Goal: Check status

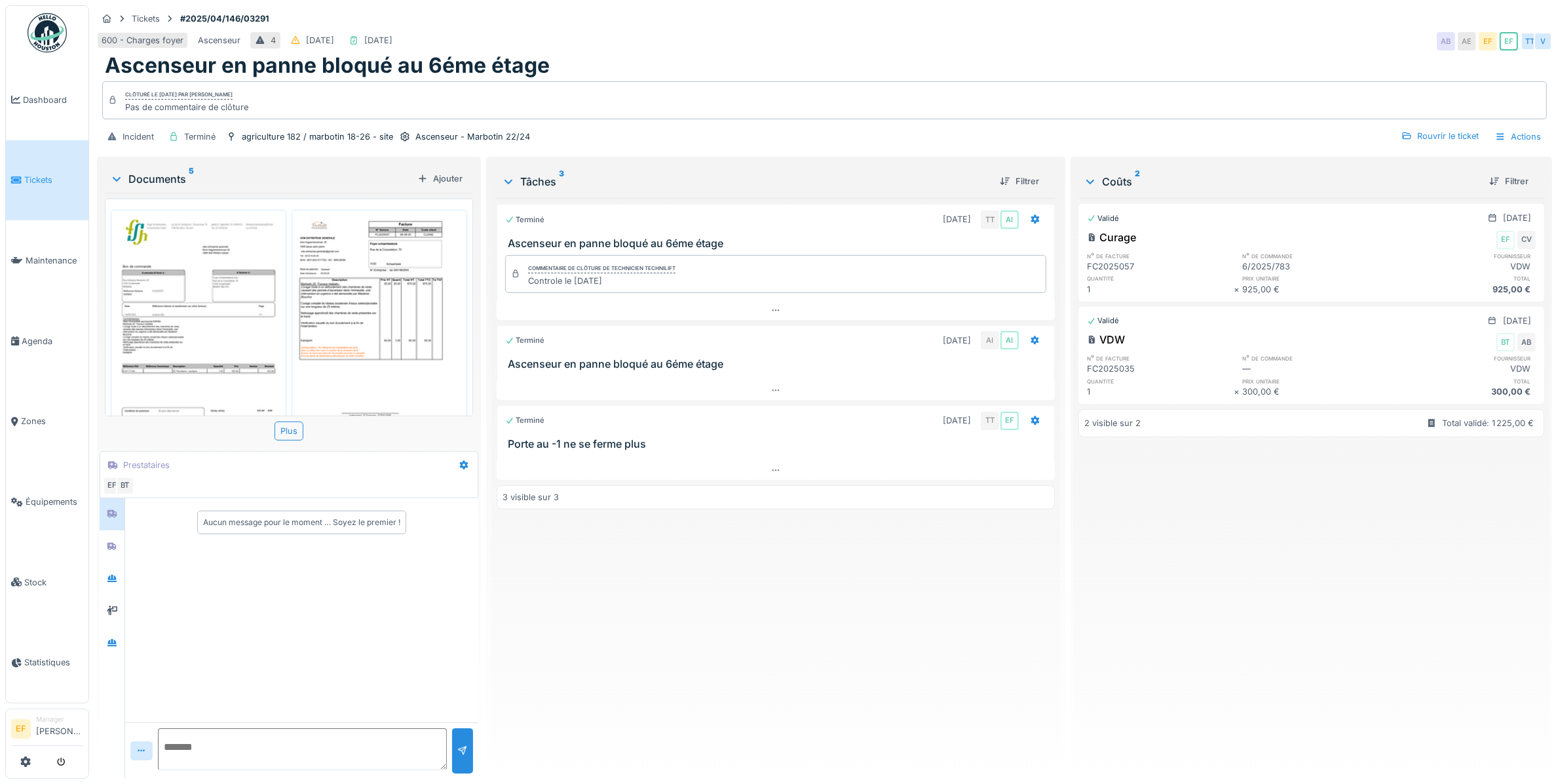
click at [690, 132] on div "Incident Terminé agriculture 182 / marbotin 18-26 - site Ascenseur - Marbotin 2…" at bounding box center [824, 137] width 1456 height 29
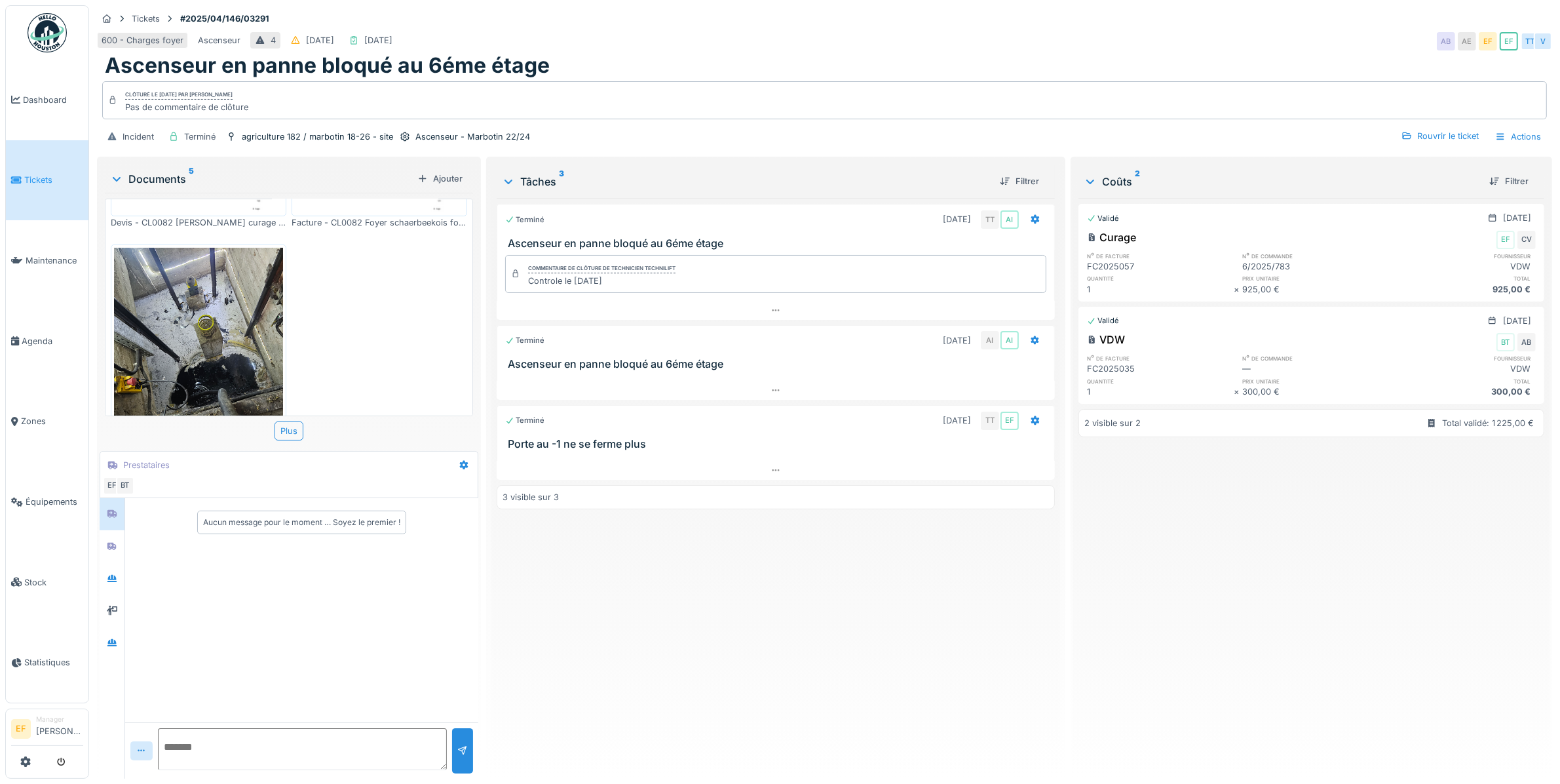
scroll to position [465, 0]
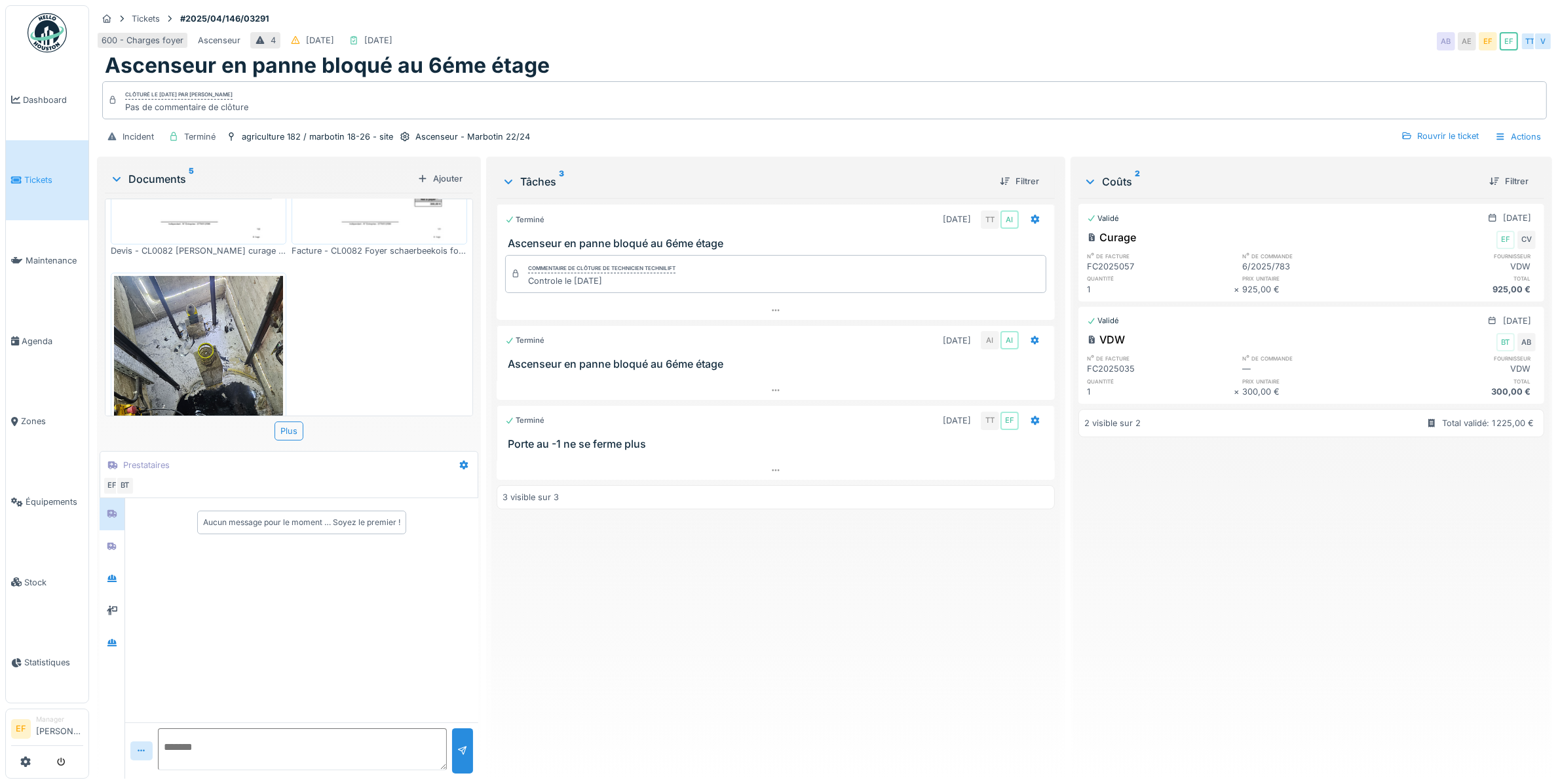
click at [188, 336] on img at bounding box center [198, 388] width 169 height 226
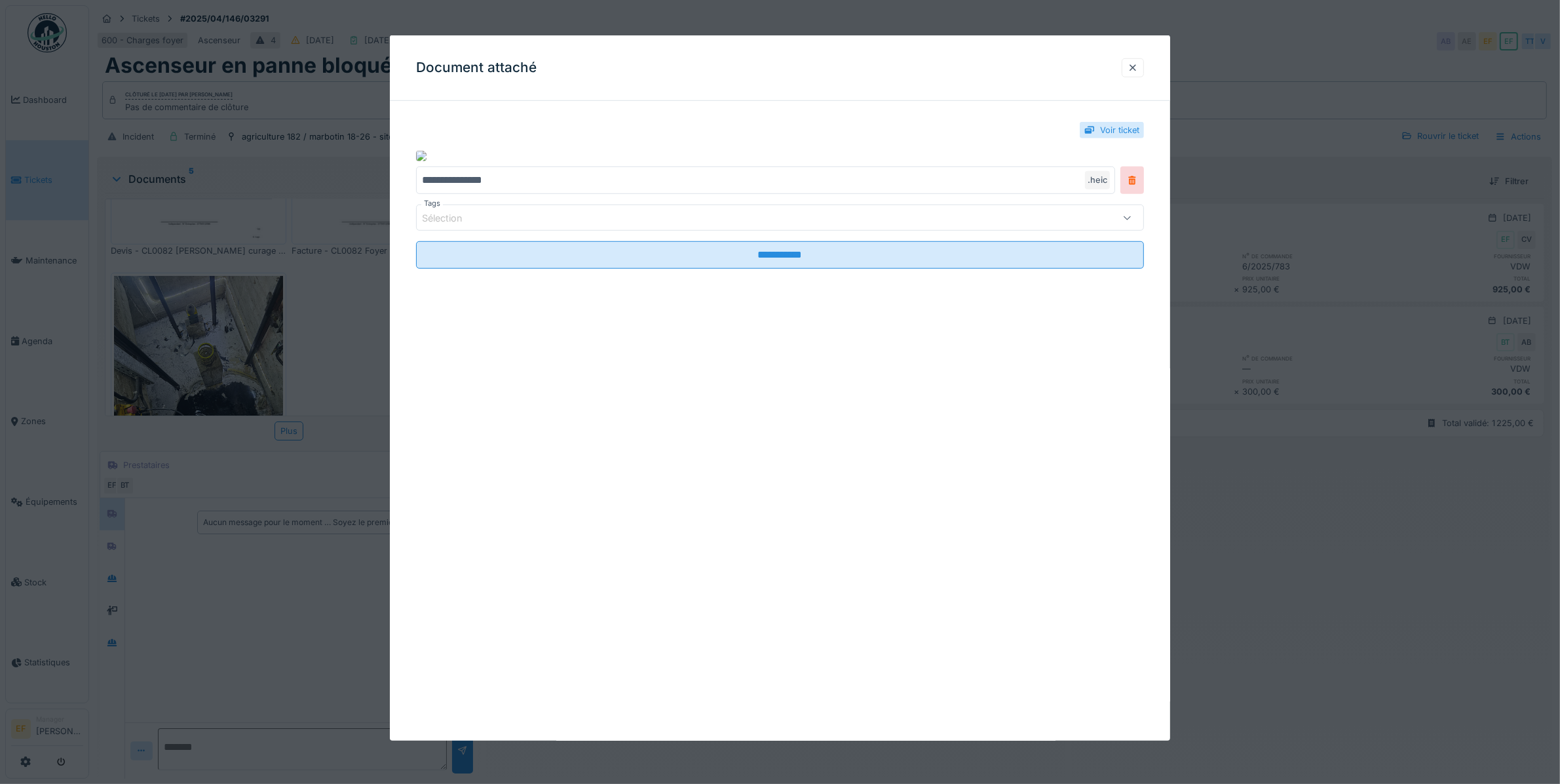
click at [215, 333] on div at bounding box center [780, 392] width 1560 height 784
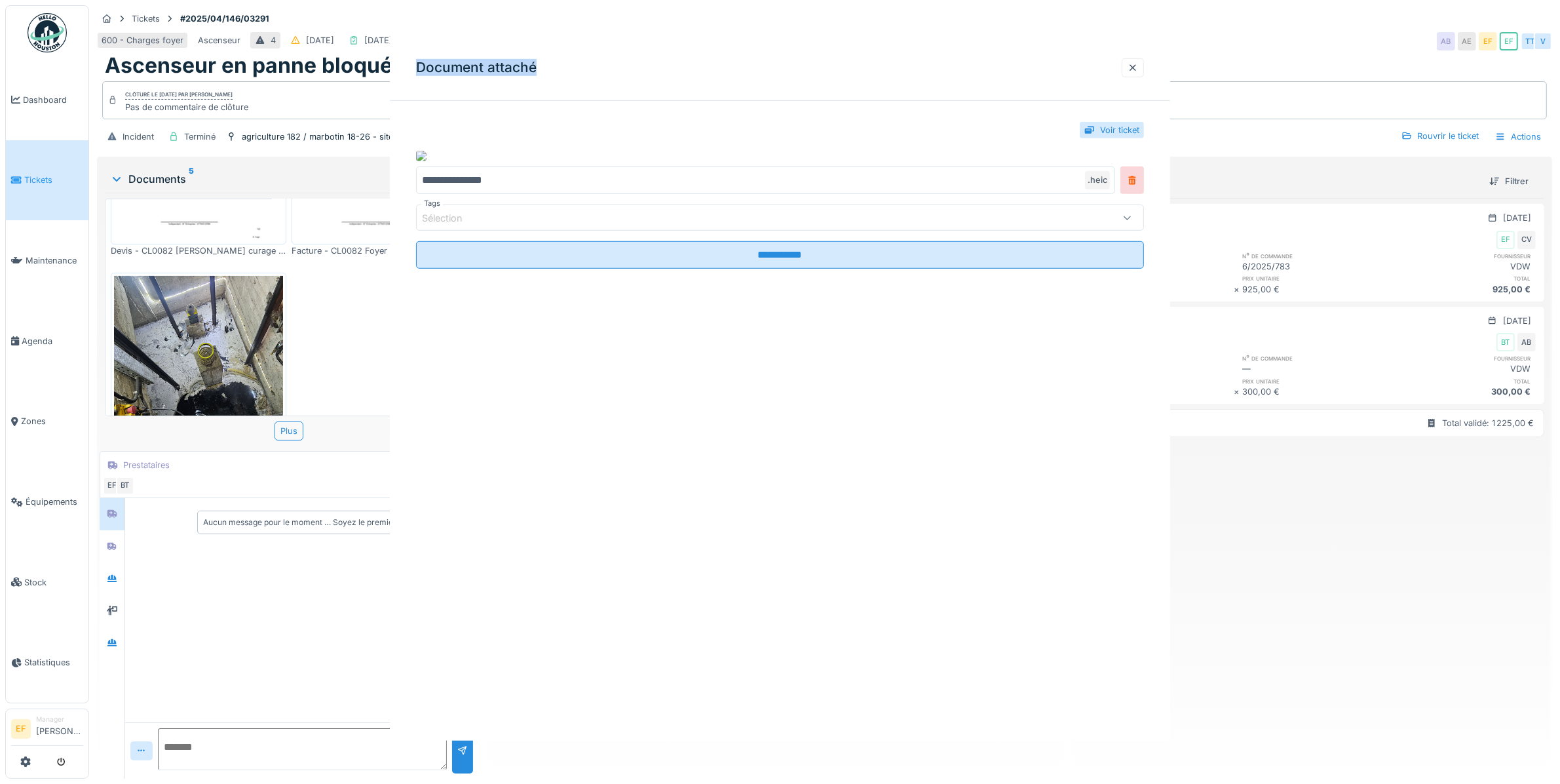
click at [215, 333] on div at bounding box center [780, 392] width 1560 height 784
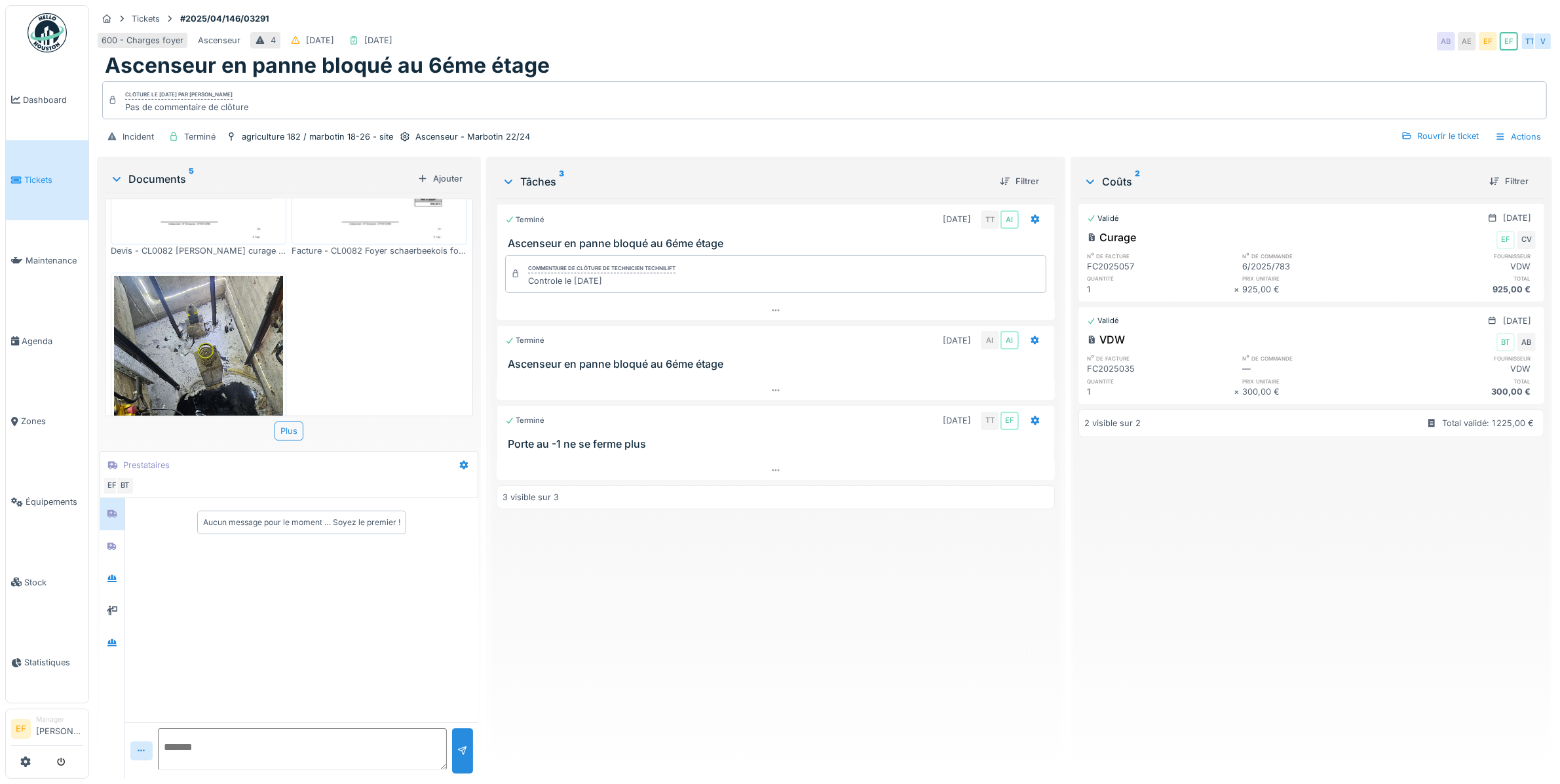
click at [215, 333] on img at bounding box center [198, 388] width 169 height 226
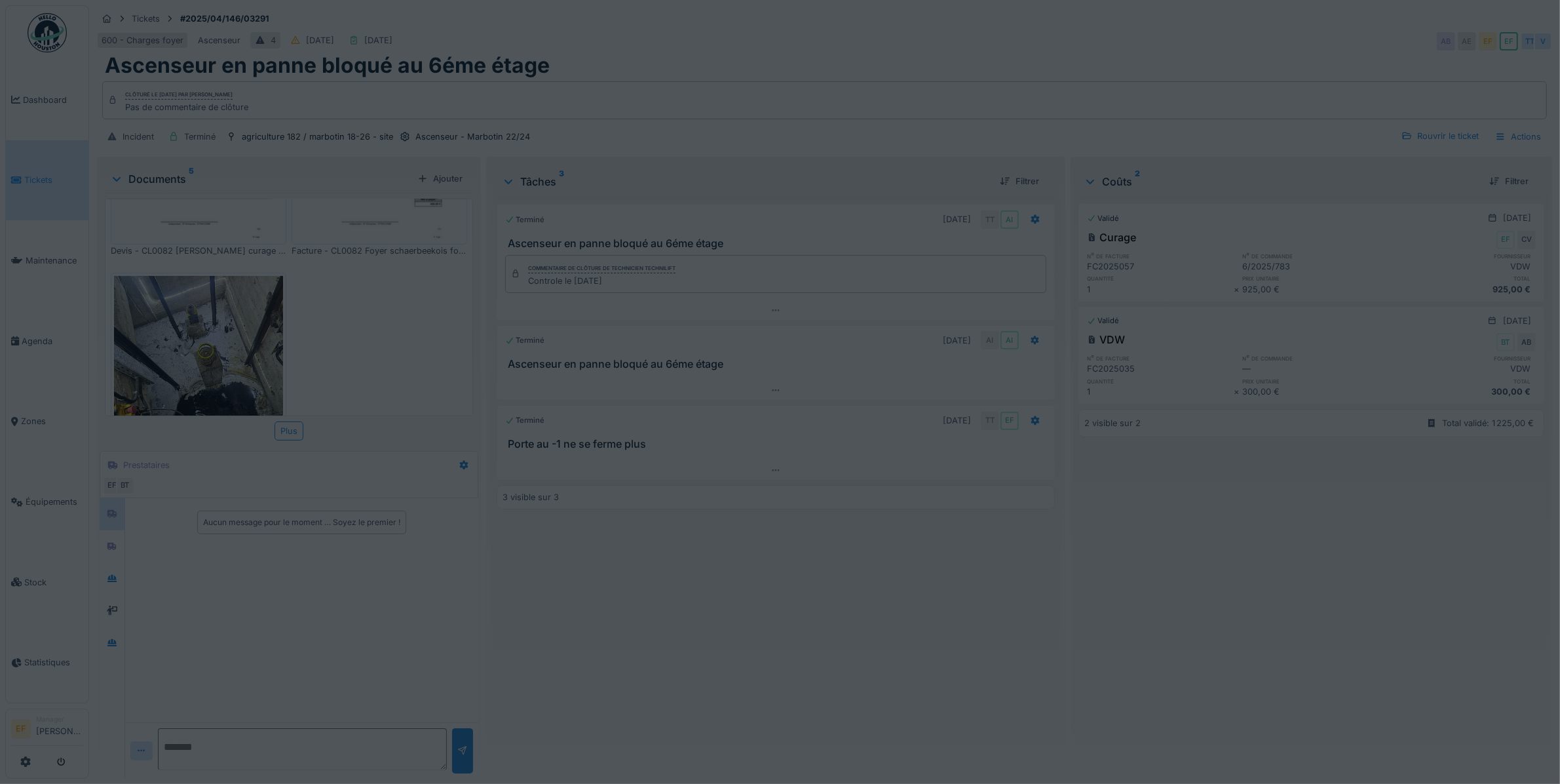
click at [215, 333] on div at bounding box center [780, 392] width 1560 height 784
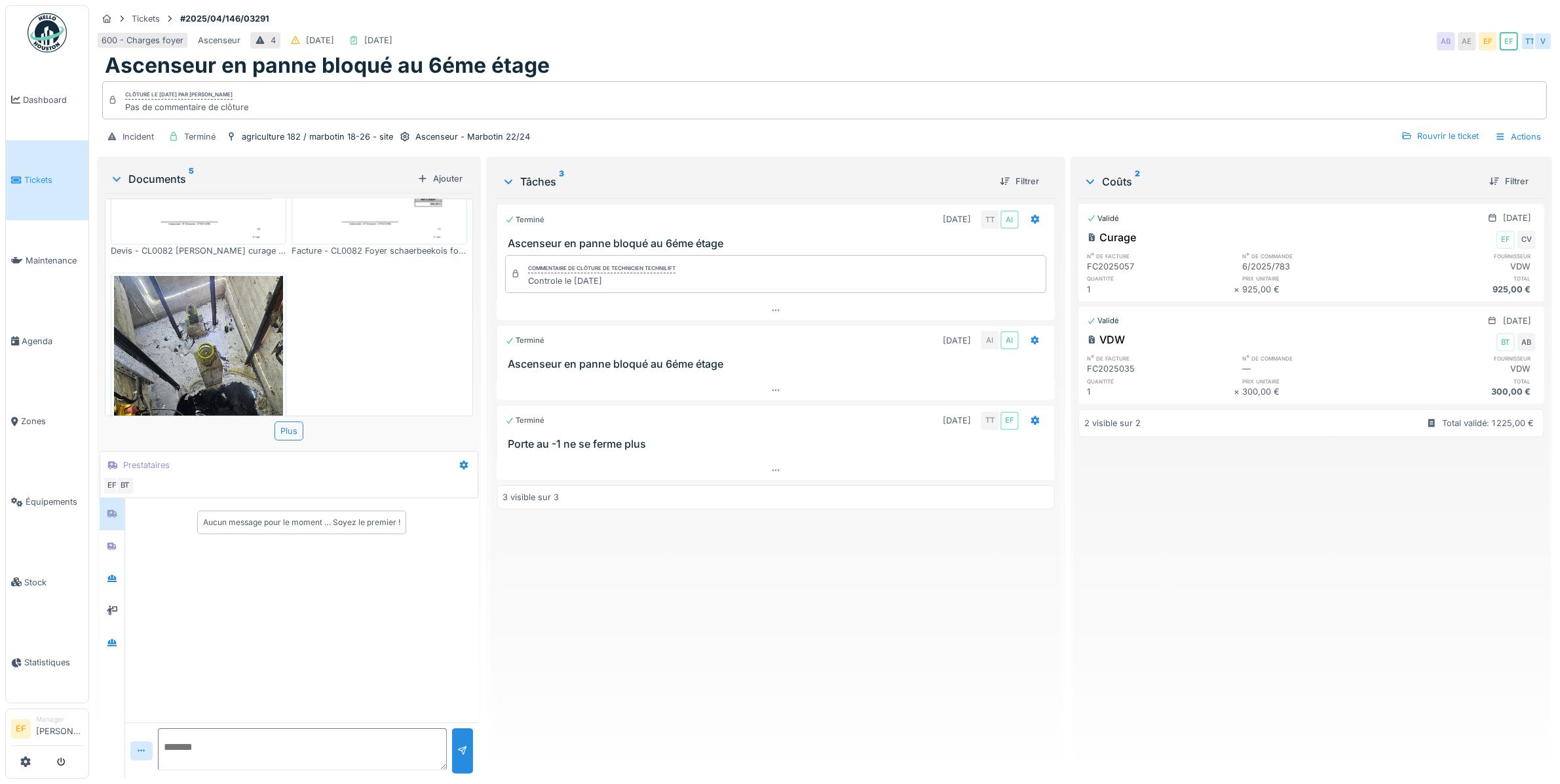
click at [181, 358] on img at bounding box center [198, 388] width 169 height 226
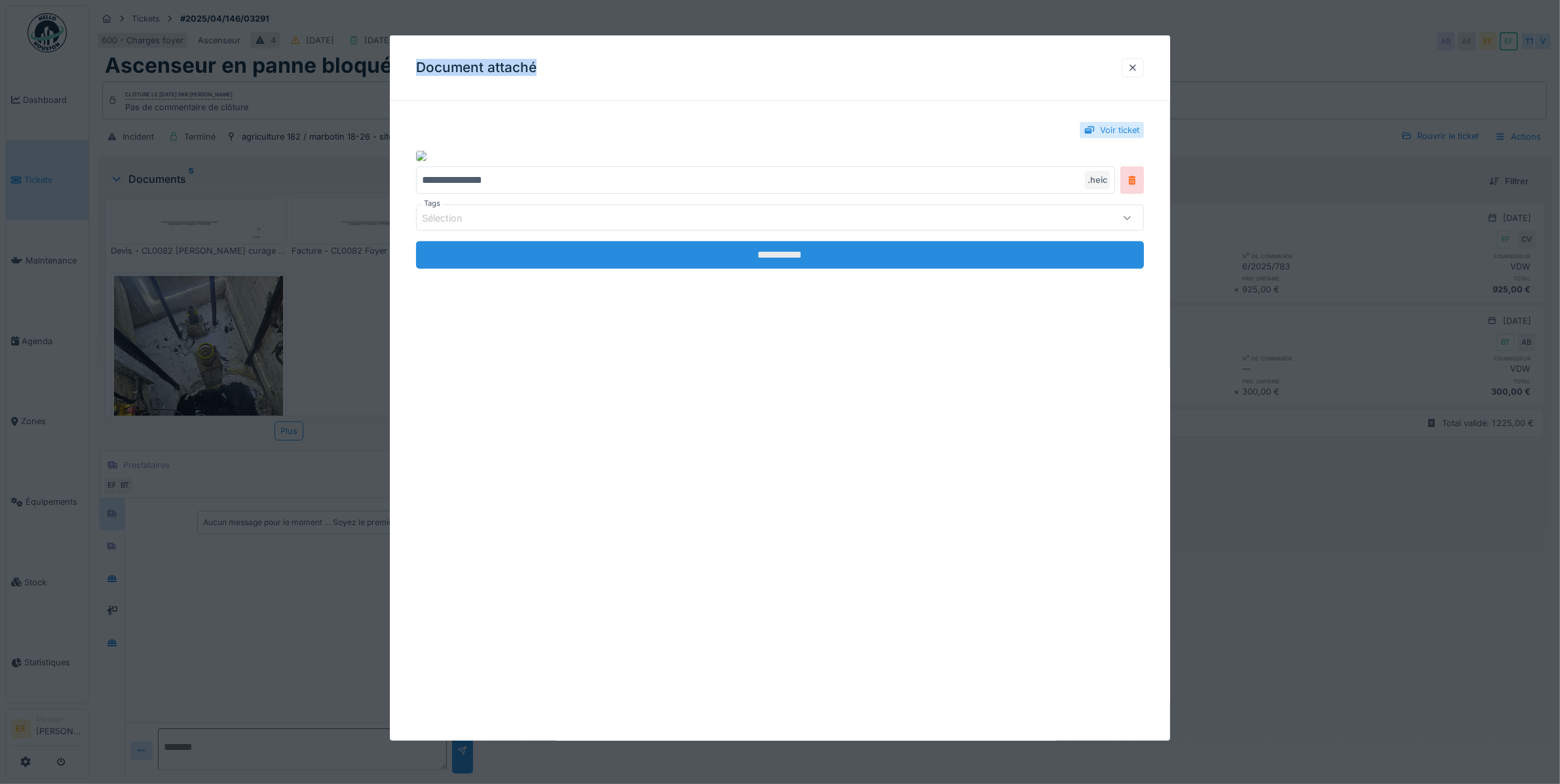
click at [788, 260] on input "**********" at bounding box center [780, 254] width 728 height 27
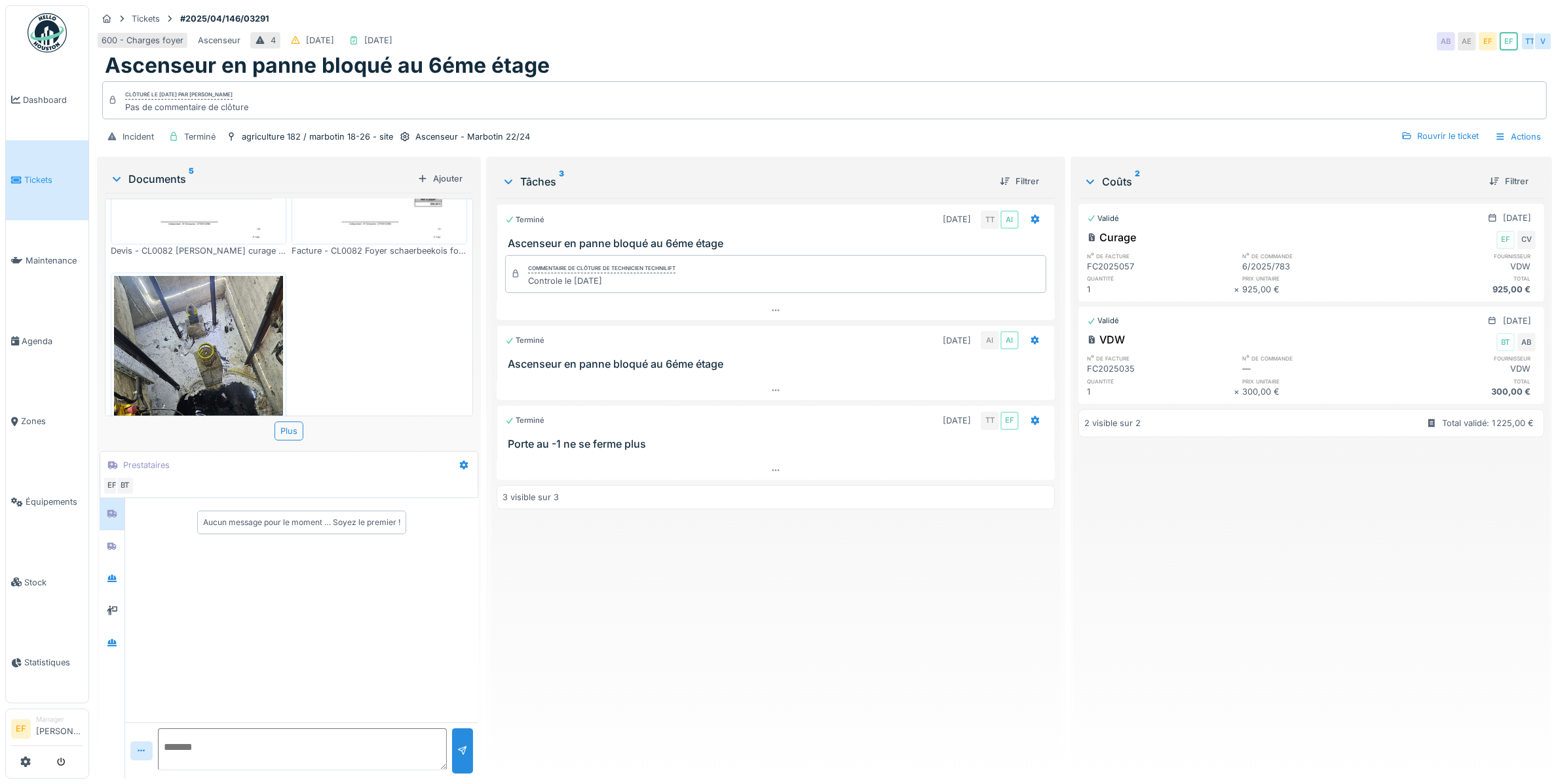
scroll to position [547, 0]
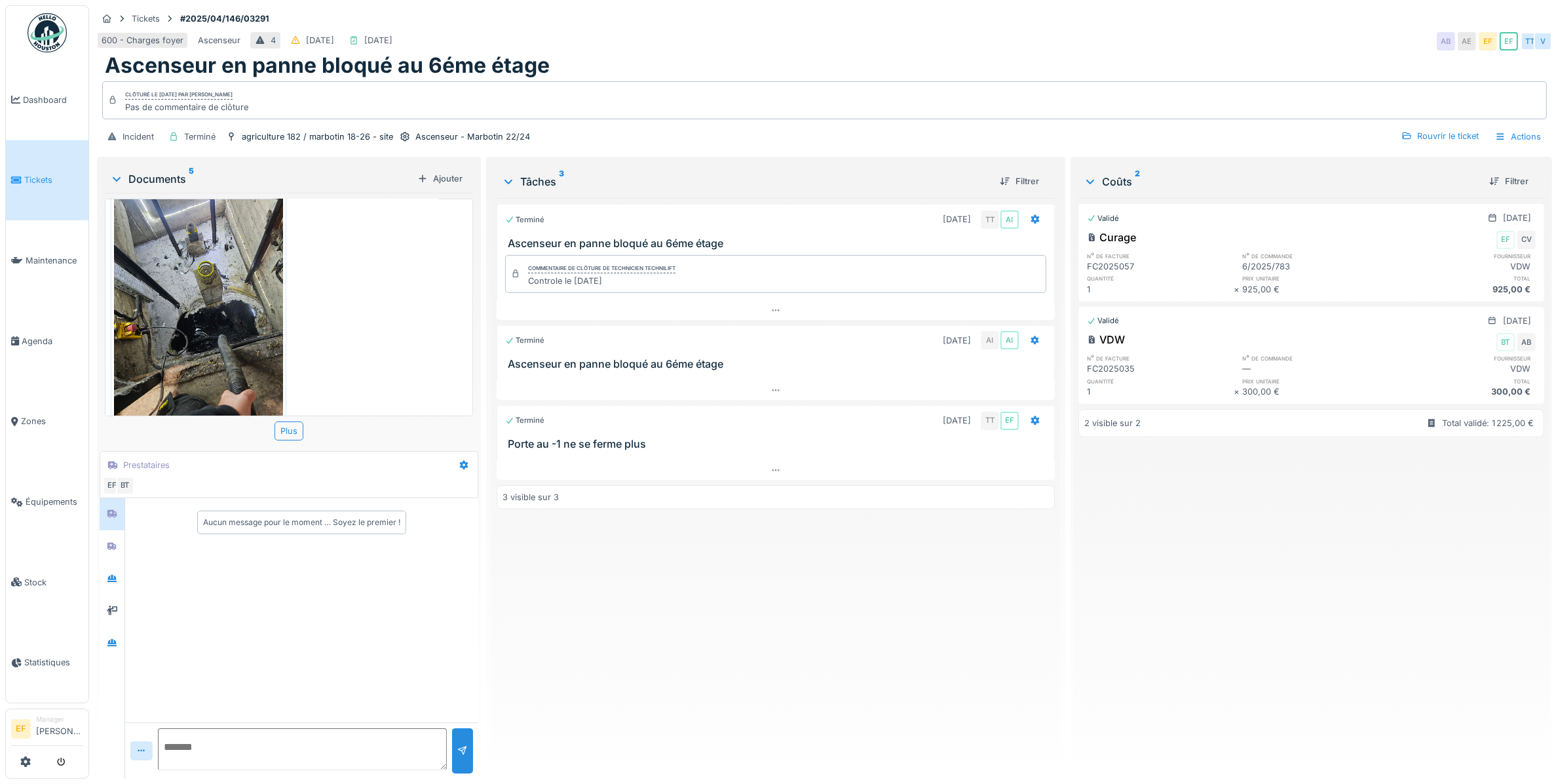
click at [211, 345] on img at bounding box center [198, 306] width 169 height 226
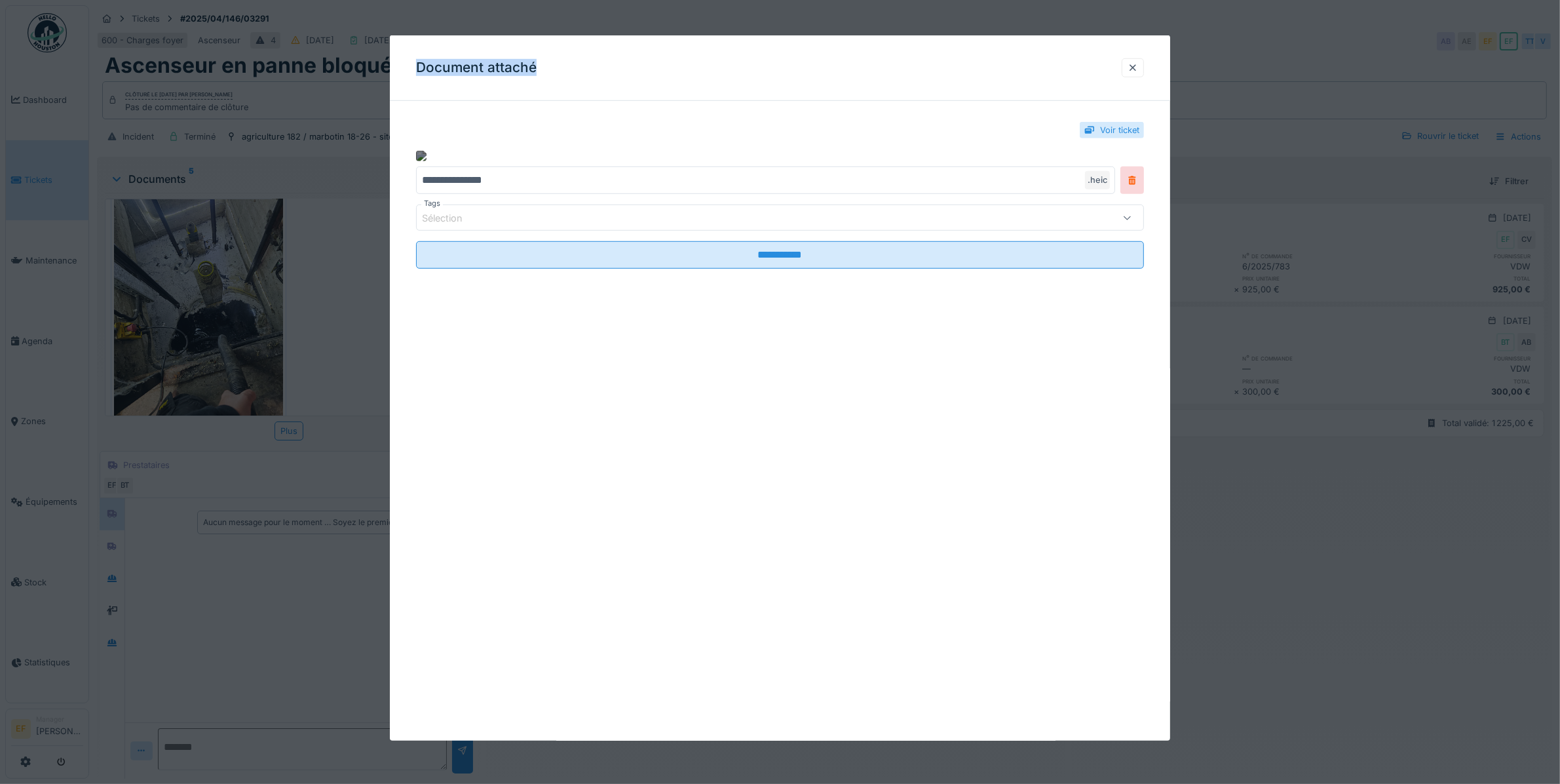
click at [420, 152] on img at bounding box center [421, 156] width 10 height 10
click at [1151, 229] on div "**********" at bounding box center [780, 209] width 780 height 194
click at [1140, 220] on div at bounding box center [1127, 217] width 32 height 25
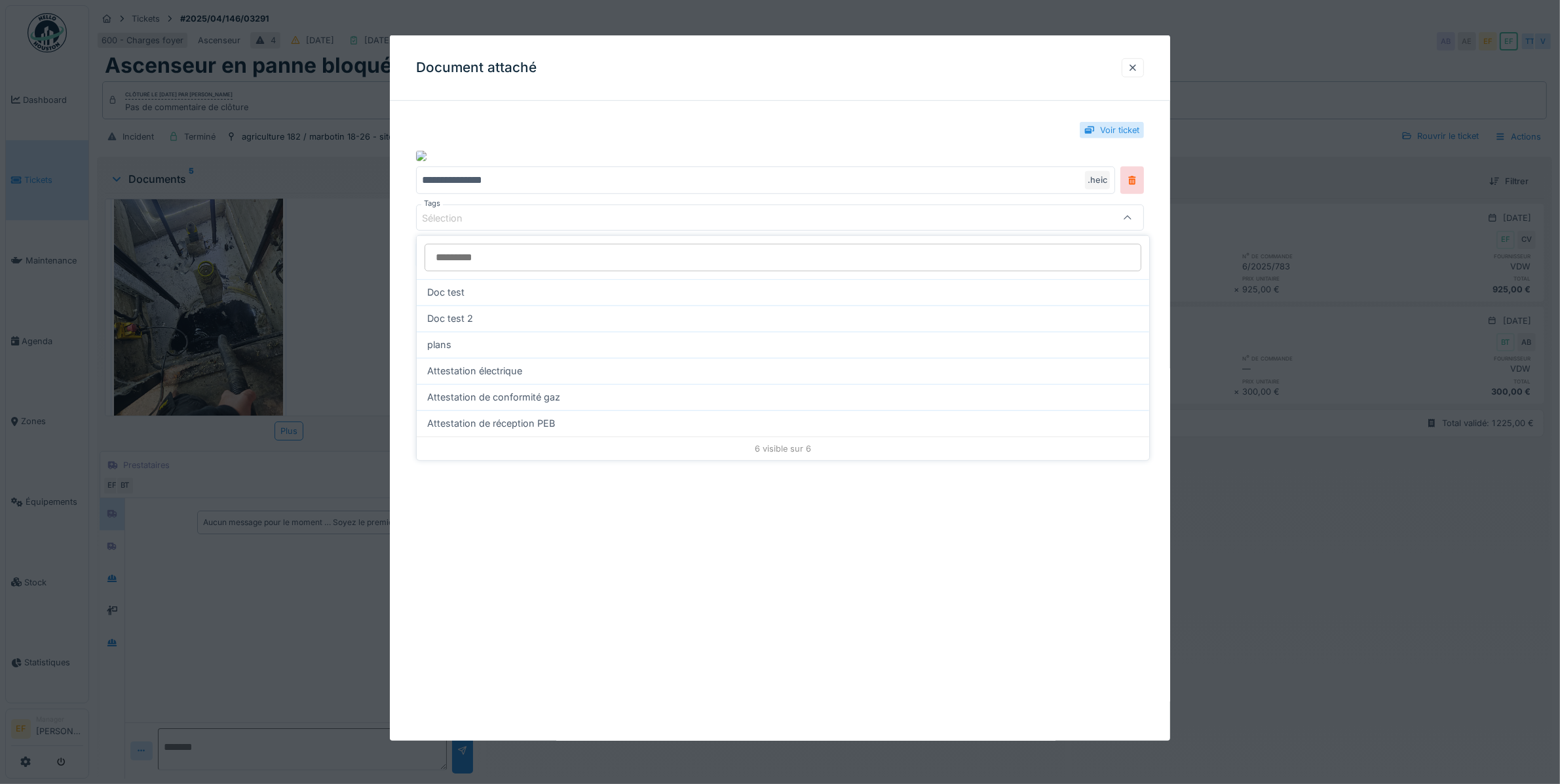
click at [1140, 220] on div at bounding box center [1127, 217] width 32 height 25
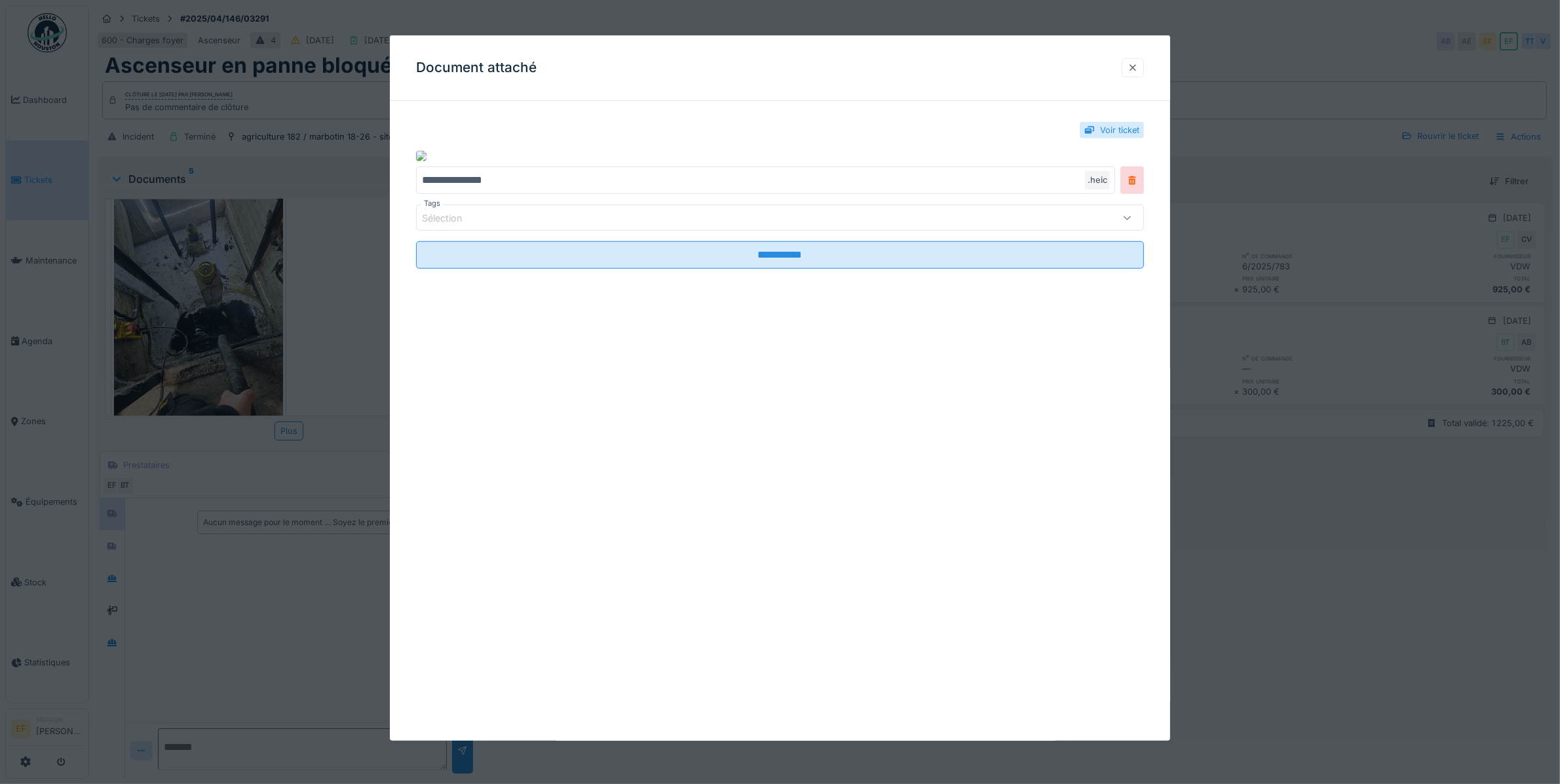
click at [1135, 67] on div at bounding box center [1133, 68] width 10 height 12
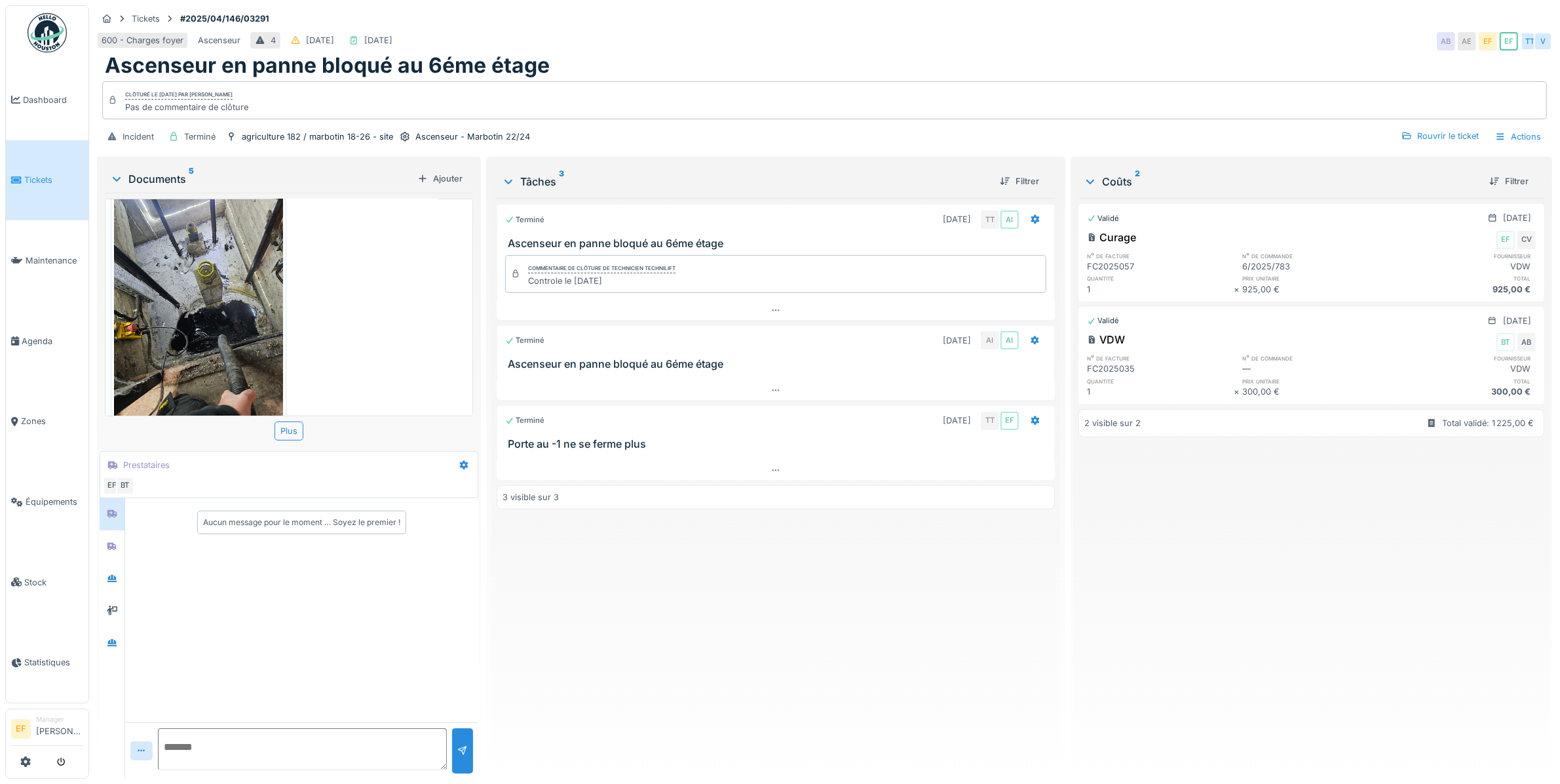
scroll to position [12, 0]
click at [663, 564] on div "Terminé 14/04/2025 TT AI Ascenseur en panne bloqué au 6éme étage Commentaire de…" at bounding box center [776, 483] width 558 height 570
